Goal: Navigation & Orientation: Find specific page/section

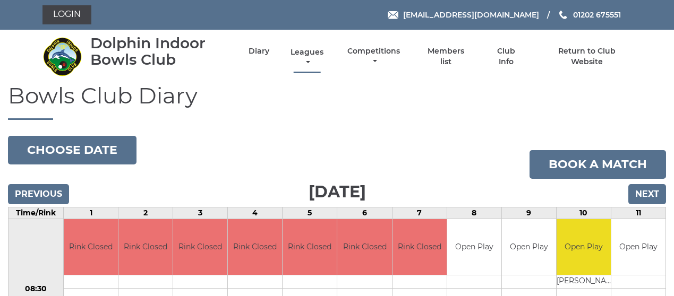
click at [315, 52] on link "Leagues" at bounding box center [307, 57] width 38 height 21
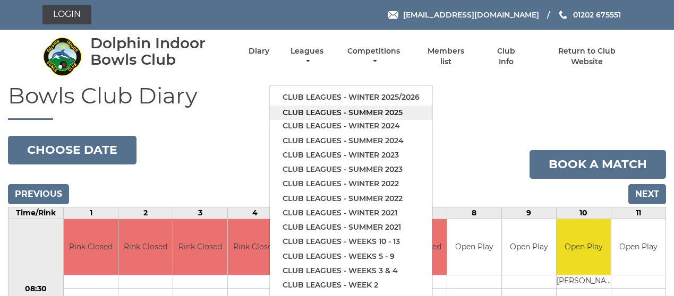
click at [307, 113] on link "Club leagues - Summer 2025" at bounding box center [351, 113] width 162 height 14
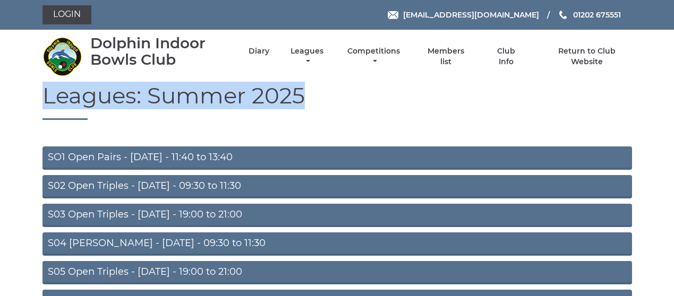
drag, startPoint x: 672, startPoint y: 69, endPoint x: 672, endPoint y: 85, distance: 15.9
click at [672, 85] on body "Login reception@dolphinibc.com 01202 675551" at bounding box center [337, 225] width 674 height 450
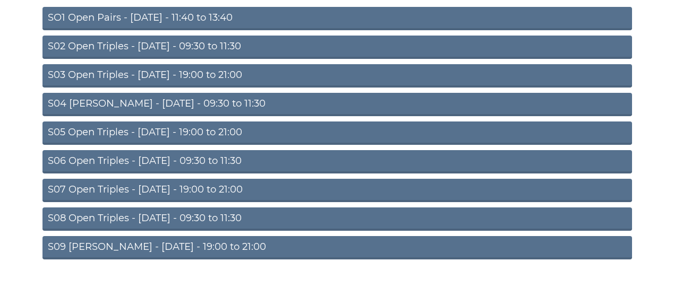
scroll to position [141, 0]
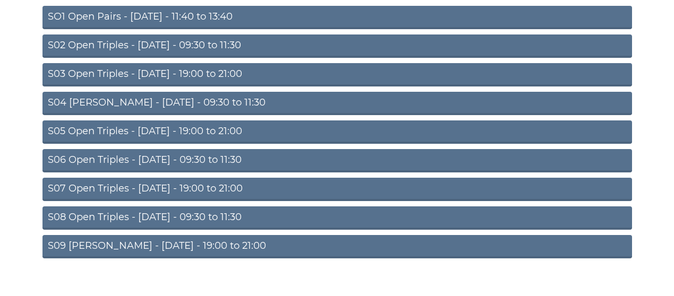
click at [211, 183] on link "S07 Open Triples - Thursday - 19:00 to 21:00" at bounding box center [336, 189] width 589 height 23
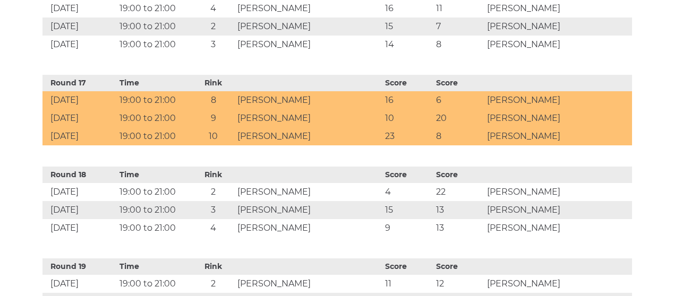
scroll to position [1502, 0]
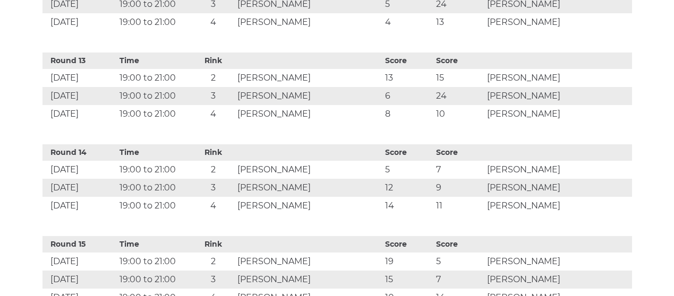
drag, startPoint x: 673, startPoint y: 195, endPoint x: 673, endPoint y: 208, distance: 12.7
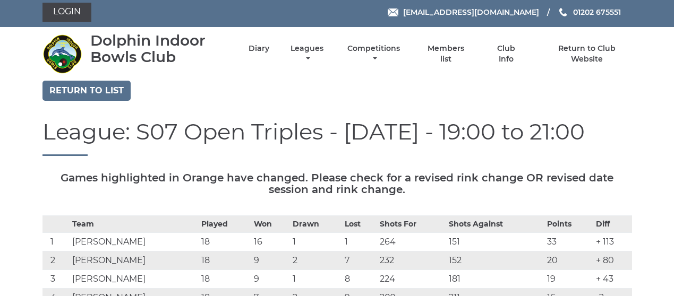
scroll to position [7, 0]
